Goal: Information Seeking & Learning: Learn about a topic

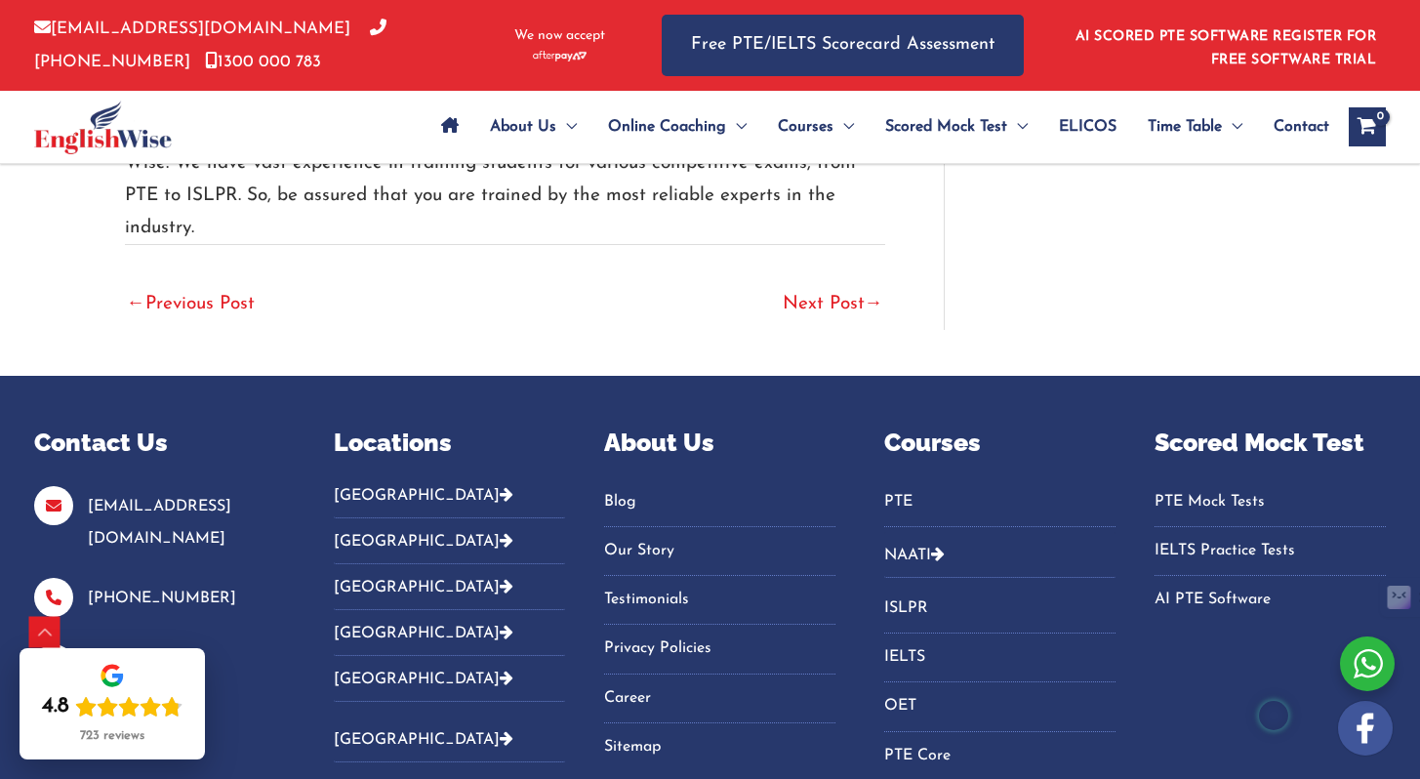
scroll to position [3947, 0]
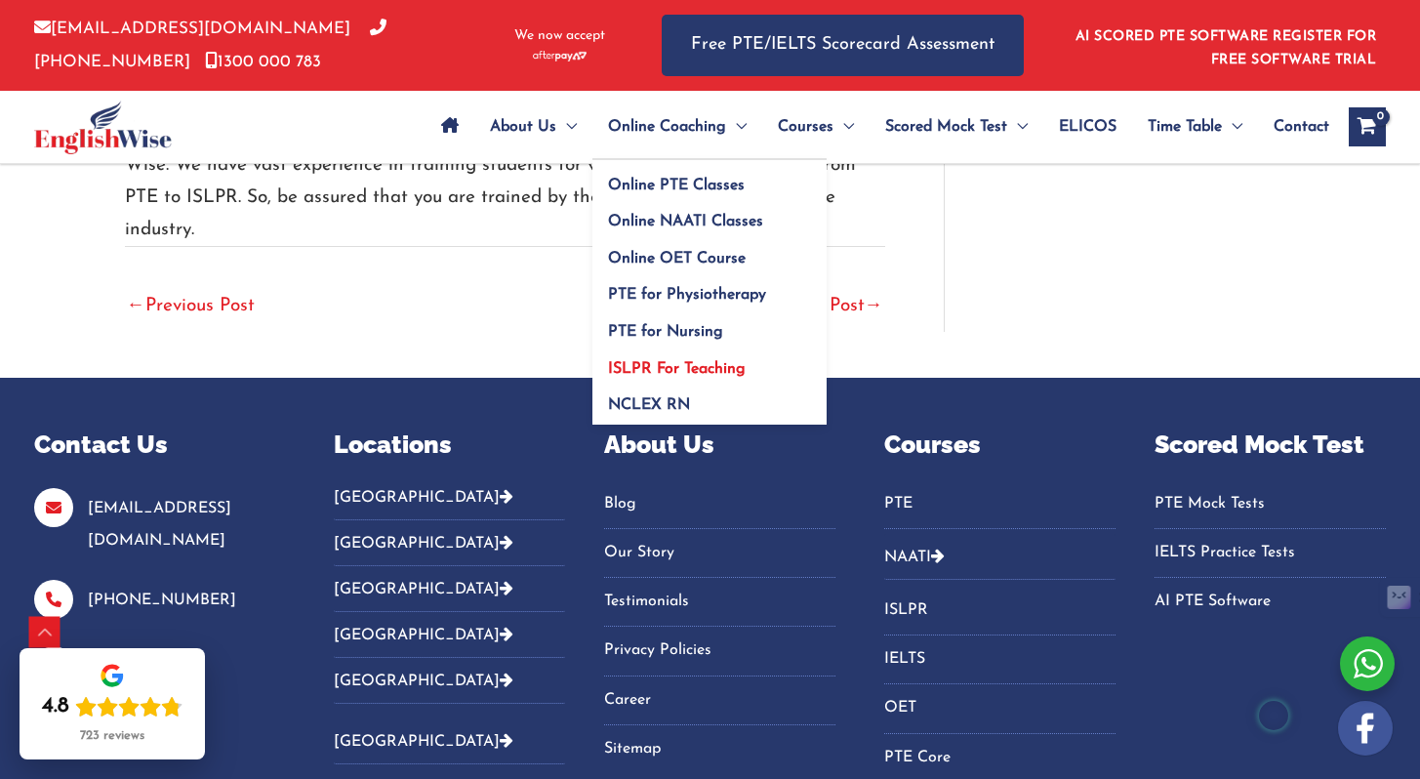
click at [701, 370] on span "ISLPR For Teaching" at bounding box center [677, 369] width 138 height 16
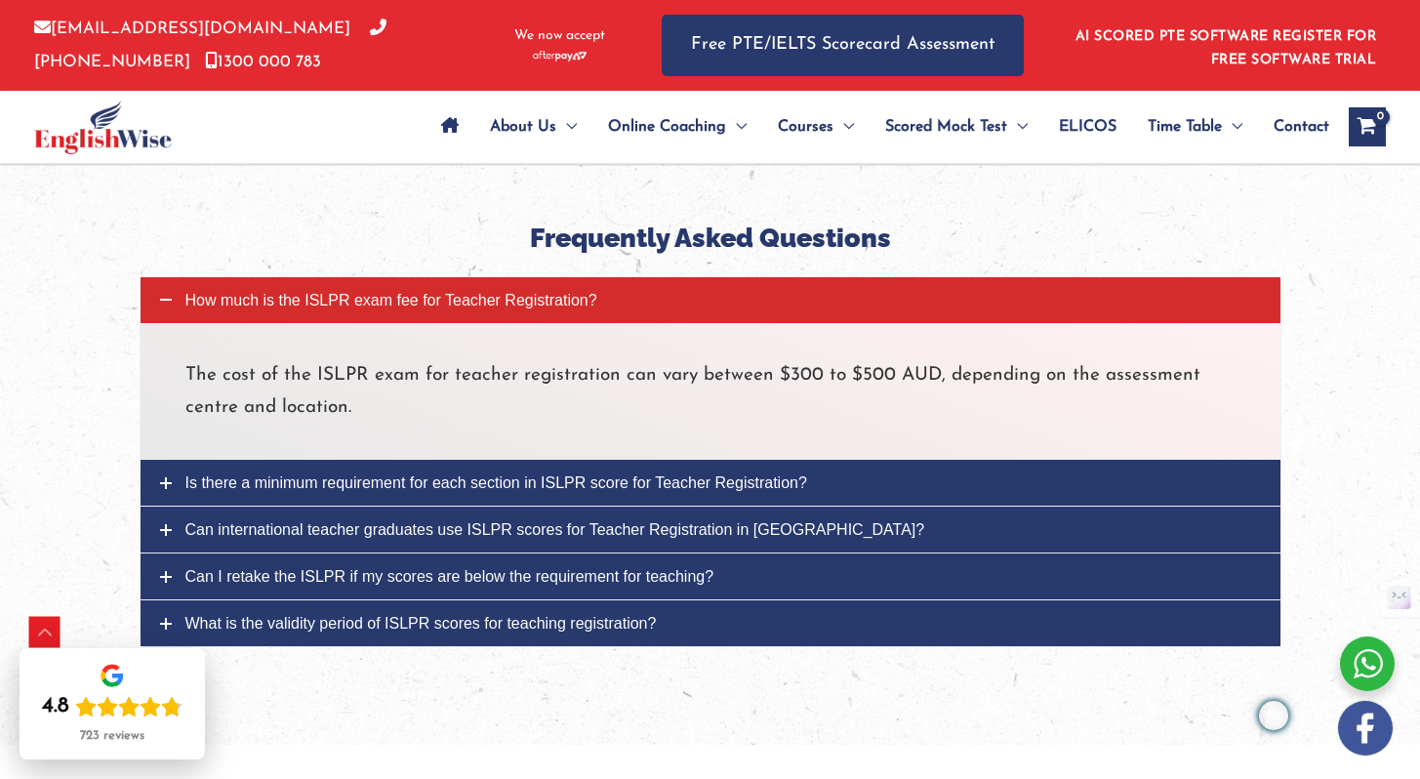
scroll to position [6686, 0]
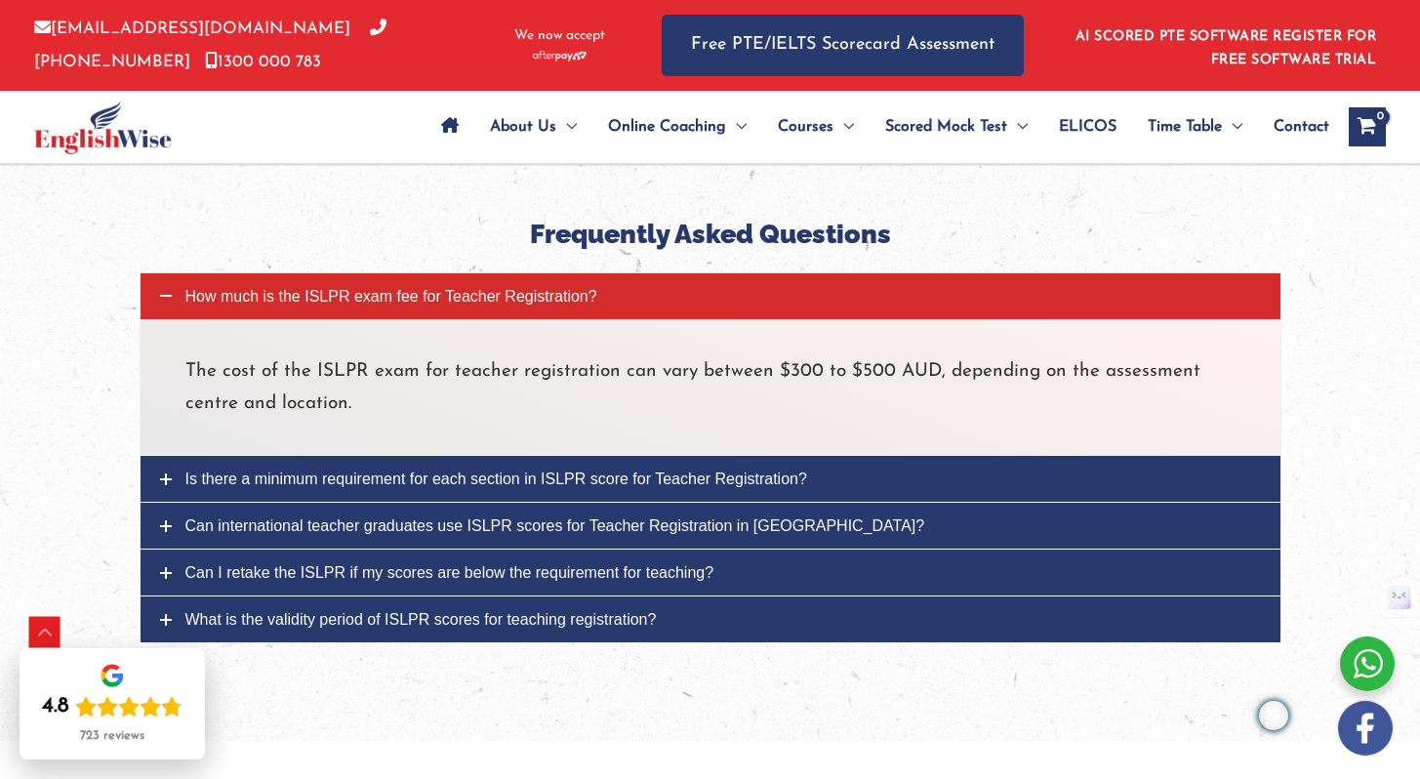
click at [639, 611] on span "What is the validity period of ISLPR scores for teaching registration?" at bounding box center [420, 619] width 471 height 17
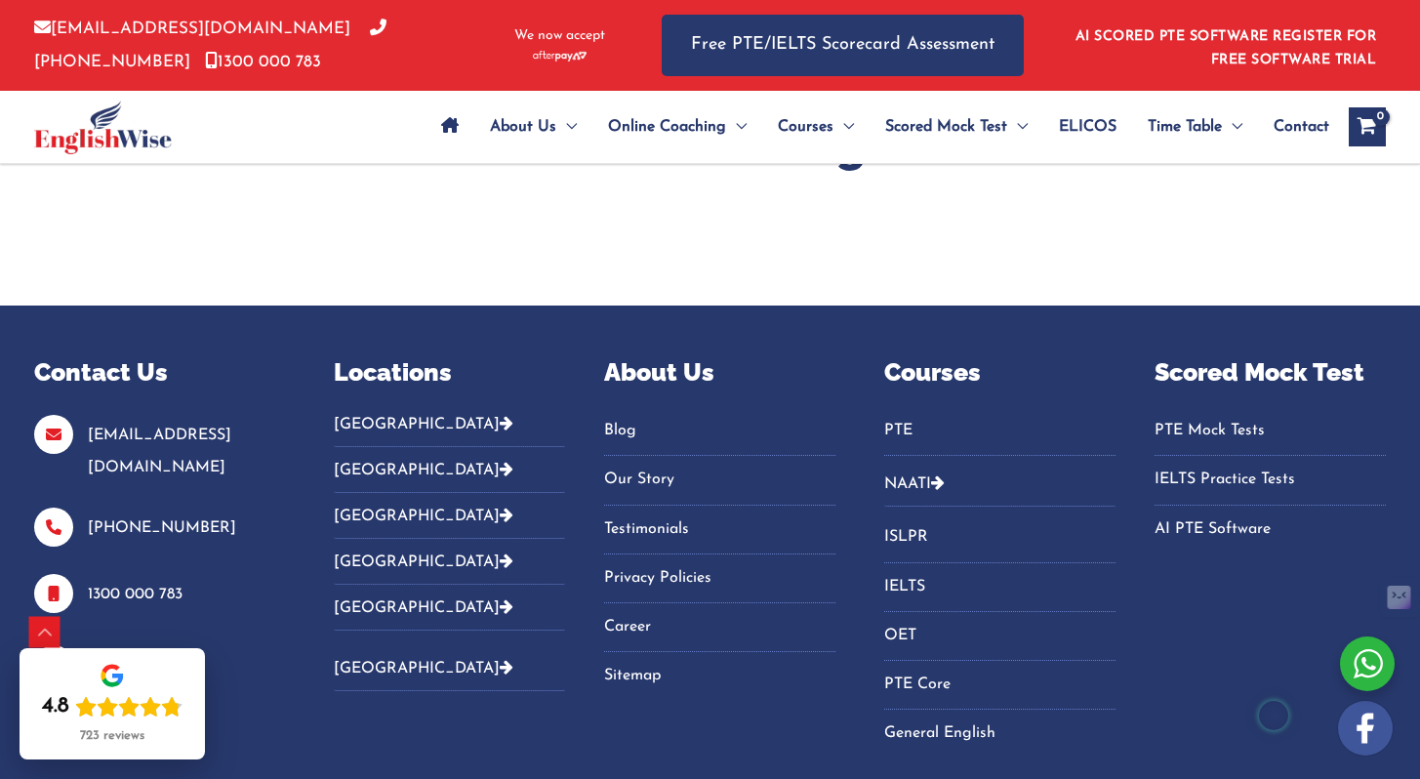
scroll to position [7534, 0]
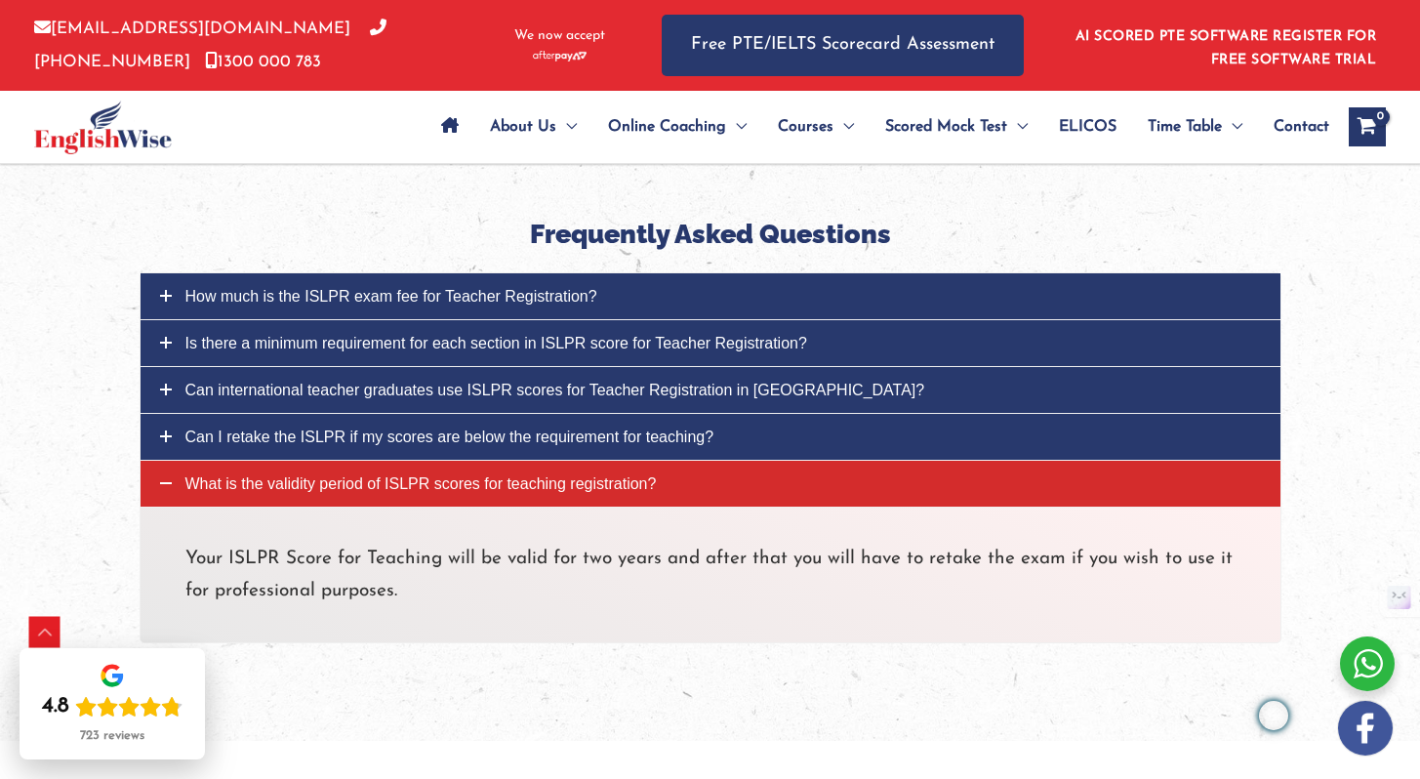
scroll to position [6686, 0]
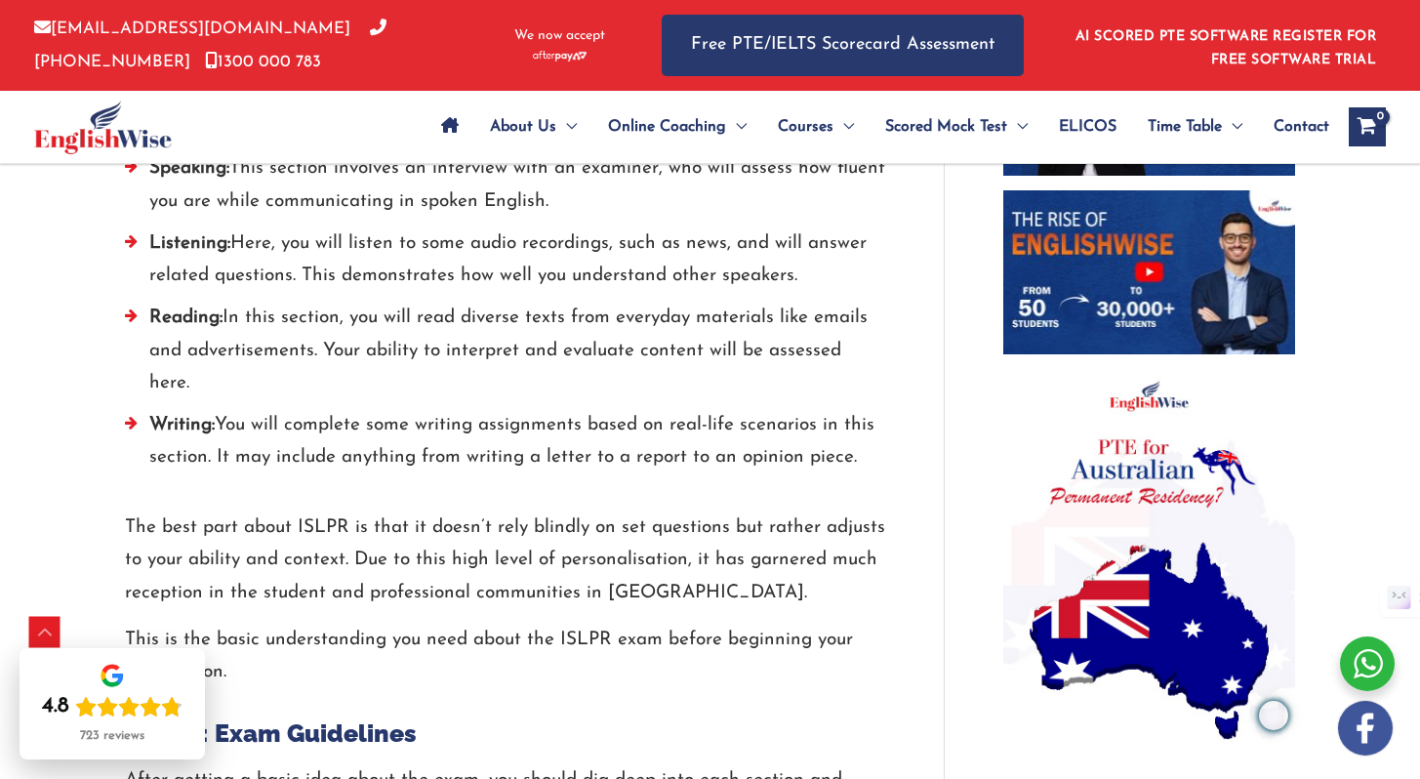
scroll to position [1061, 0]
